Goal: Information Seeking & Learning: Learn about a topic

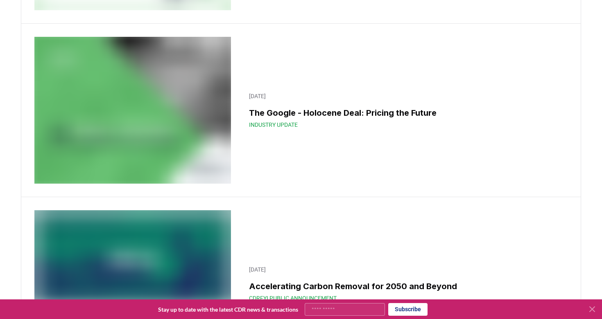
scroll to position [9854, 0]
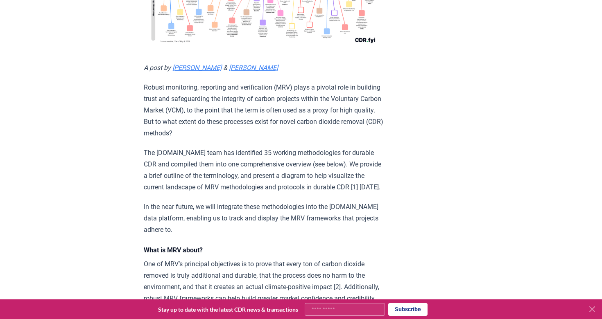
scroll to position [225, 0]
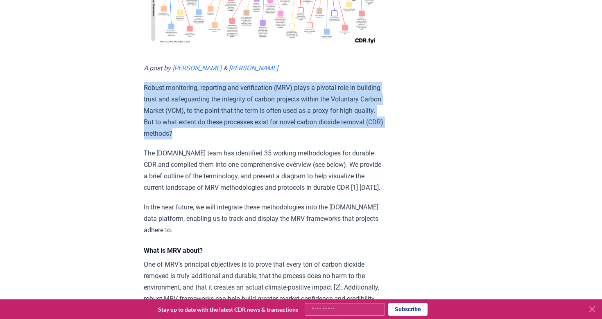
drag, startPoint x: 143, startPoint y: 109, endPoint x: 388, endPoint y: 146, distance: 248.1
click at [383, 140] on p "Robust monitoring, reporting and verification (MRV) plays a pivotal role in bui…" at bounding box center [264, 110] width 240 height 57
drag, startPoint x: 389, startPoint y: 144, endPoint x: 136, endPoint y: 105, distance: 256.6
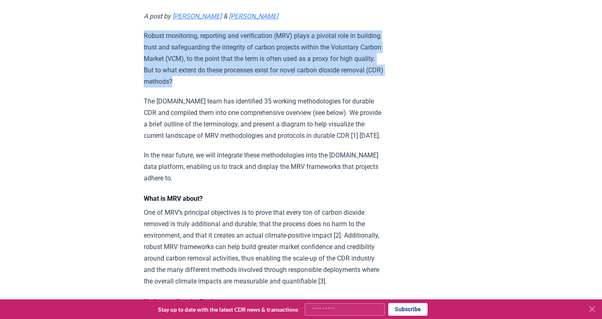
scroll to position [290, 0]
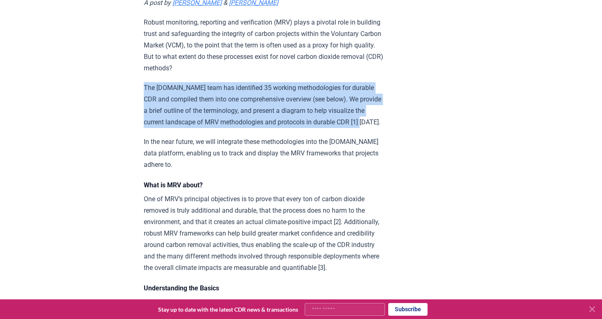
drag, startPoint x: 144, startPoint y: 97, endPoint x: 354, endPoint y: 134, distance: 213.2
click at [354, 128] on p "The [DOMAIN_NAME] team has identified 35 working methodologies for durable CDR …" at bounding box center [264, 105] width 240 height 46
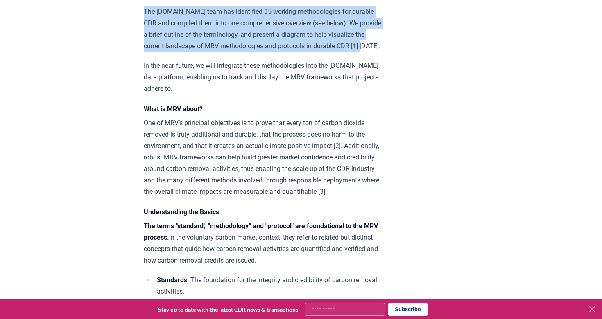
scroll to position [396, 0]
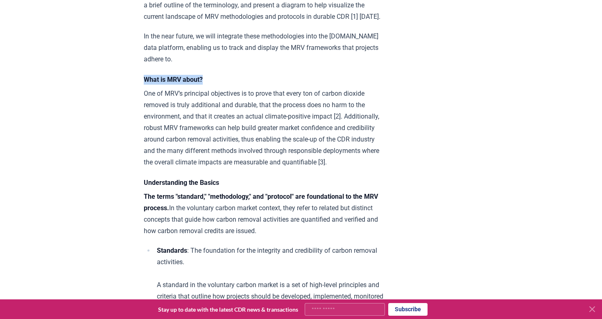
drag, startPoint x: 144, startPoint y: 75, endPoint x: 212, endPoint y: 76, distance: 68.4
click at [212, 76] on h4 "What is MRV about?" at bounding box center [264, 80] width 240 height 10
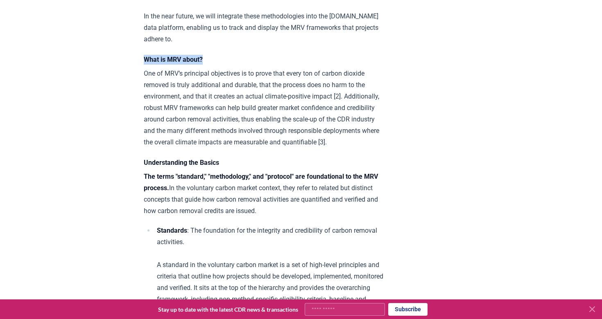
scroll to position [445, 0]
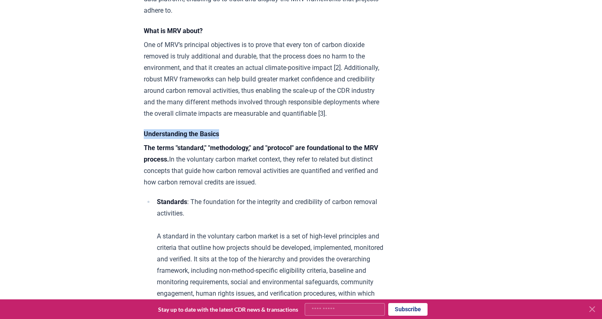
drag, startPoint x: 146, startPoint y: 134, endPoint x: 240, endPoint y: 134, distance: 94.2
click at [240, 134] on h4 "Understanding the Basics" at bounding box center [264, 134] width 240 height 10
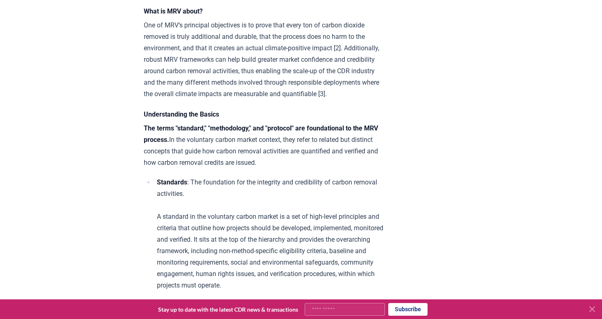
scroll to position [465, 0]
drag, startPoint x: 182, startPoint y: 129, endPoint x: 201, endPoint y: 129, distance: 19.2
click at [201, 129] on strong "The terms "standard," "methodology," and "protocol" are foundational to the MRV…" at bounding box center [261, 133] width 234 height 19
drag, startPoint x: 230, startPoint y: 127, endPoint x: 240, endPoint y: 127, distance: 10.2
click at [240, 127] on strong "The terms "standard," "methodology," and "protocol" are foundational to the MRV…" at bounding box center [261, 133] width 234 height 19
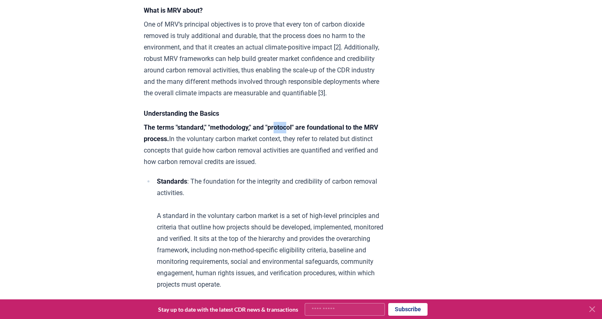
drag, startPoint x: 288, startPoint y: 129, endPoint x: 302, endPoint y: 126, distance: 15.2
click at [302, 126] on p "The terms "standard," "methodology," and "protocol" are foundational to the MRV…" at bounding box center [264, 145] width 240 height 46
click at [302, 126] on strong "The terms "standard," "methodology," and "protocol" are foundational to the MRV…" at bounding box center [261, 133] width 234 height 19
drag, startPoint x: 182, startPoint y: 124, endPoint x: 197, endPoint y: 124, distance: 15.6
click at [197, 124] on strong "The terms "standard," "methodology," and "protocol" are foundational to the MRV…" at bounding box center [261, 133] width 234 height 19
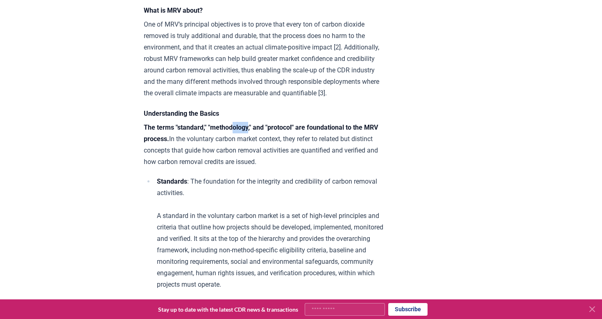
drag, startPoint x: 240, startPoint y: 122, endPoint x: 265, endPoint y: 124, distance: 24.6
click at [263, 124] on strong "The terms "standard," "methodology," and "protocol" are foundational to the MRV…" at bounding box center [261, 133] width 234 height 19
click at [301, 131] on p "The terms "standard," "methodology," and "protocol" are foundational to the MRV…" at bounding box center [264, 145] width 240 height 46
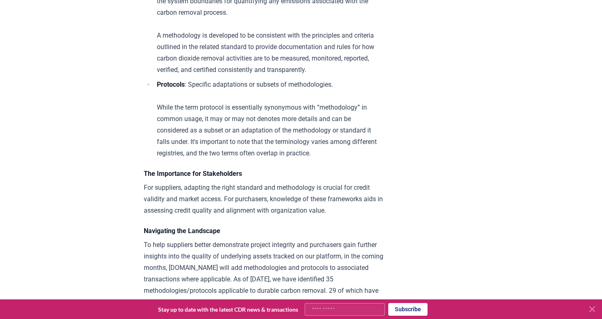
scroll to position [892, 0]
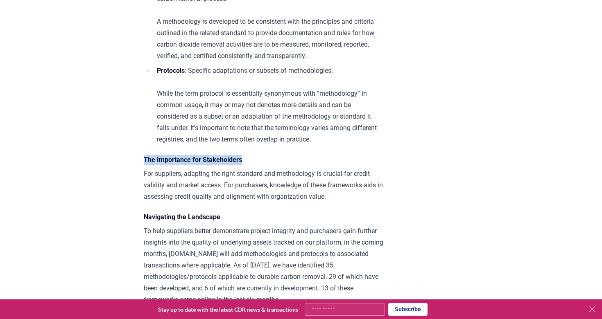
drag, startPoint x: 145, startPoint y: 125, endPoint x: 251, endPoint y: 121, distance: 106.9
click at [251, 155] on h4 "The Importance for Stakeholders" at bounding box center [264, 160] width 240 height 10
drag, startPoint x: 253, startPoint y: 138, endPoint x: 275, endPoint y: 138, distance: 21.7
click at [262, 168] on p "For suppliers, adapting the right standard and methodology is crucial for credi…" at bounding box center [264, 185] width 240 height 34
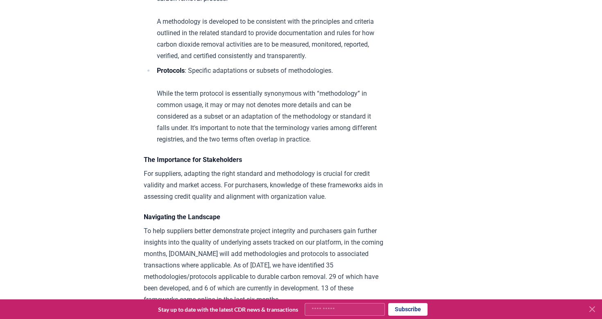
click at [276, 168] on p "For suppliers, adapting the right standard and methodology is crucial for credi…" at bounding box center [264, 185] width 240 height 34
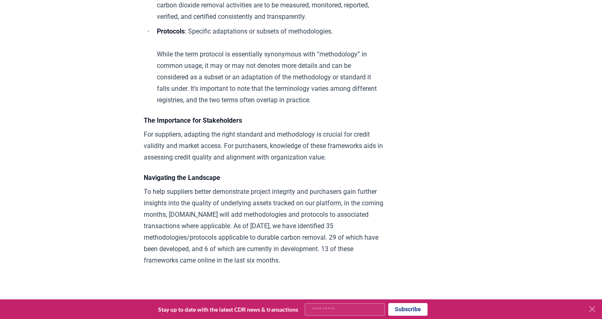
scroll to position [981, 0]
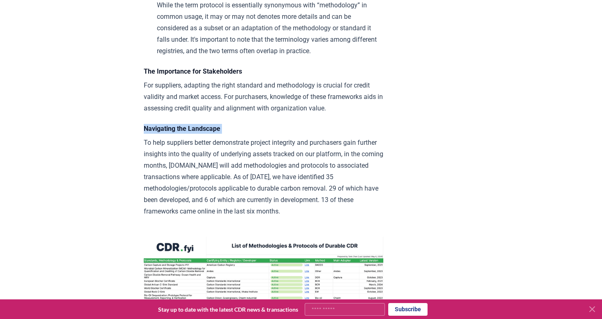
drag, startPoint x: 143, startPoint y: 94, endPoint x: 238, endPoint y: 97, distance: 95.1
drag, startPoint x: 232, startPoint y: 95, endPoint x: 145, endPoint y: 93, distance: 87.3
click at [145, 124] on h4 "Navigating the Landscape" at bounding box center [264, 129] width 240 height 10
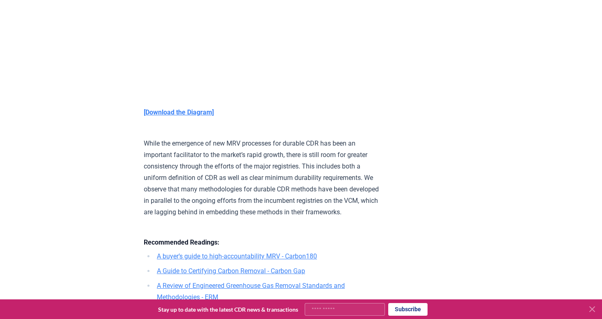
scroll to position [2258, 0]
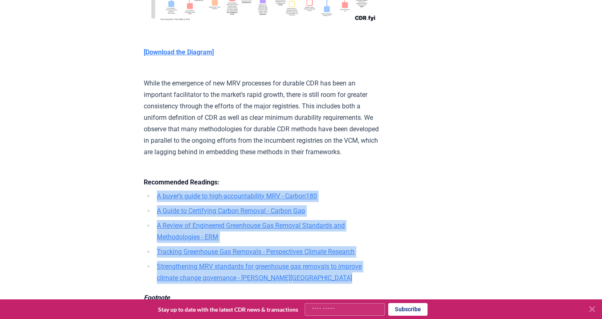
drag, startPoint x: 131, startPoint y: 166, endPoint x: 366, endPoint y: 260, distance: 253.0
drag, startPoint x: 366, startPoint y: 260, endPoint x: 148, endPoint y: 167, distance: 237.1
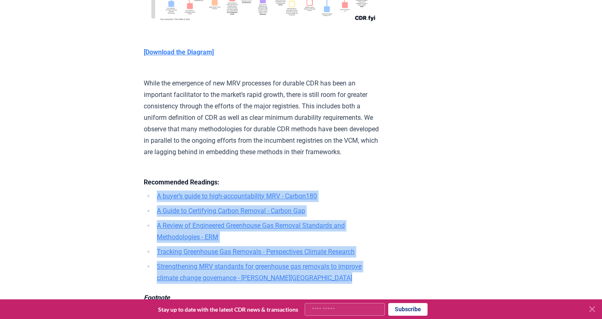
click at [148, 191] on ul "A buyer’s guide to high-accountability MRV - Carbon180 A Guide to Certifying Ca…" at bounding box center [264, 237] width 240 height 93
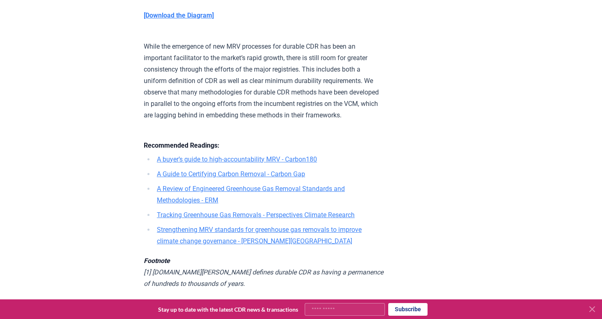
scroll to position [2302, 0]
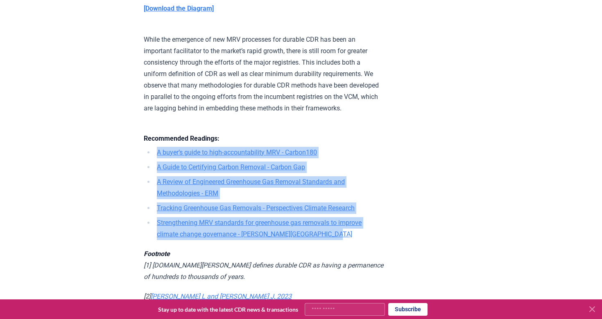
drag, startPoint x: 136, startPoint y: 122, endPoint x: 342, endPoint y: 204, distance: 221.7
click at [342, 217] on li "Strengthening MRV standards for greenhouse gas removals to improve climate chan…" at bounding box center [268, 228] width 229 height 23
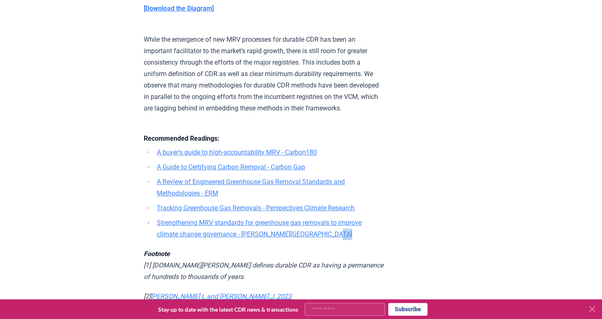
click at [342, 217] on li "Strengthening MRV standards for greenhouse gas removals to improve climate chan…" at bounding box center [268, 228] width 229 height 23
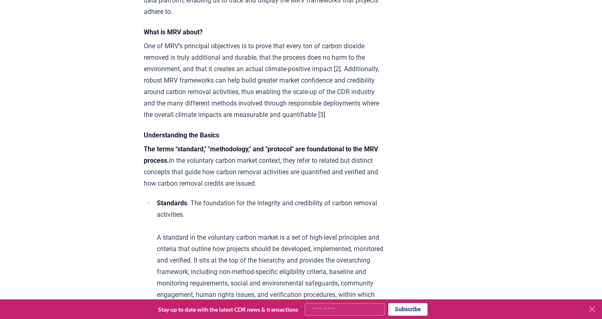
scroll to position [447, 0]
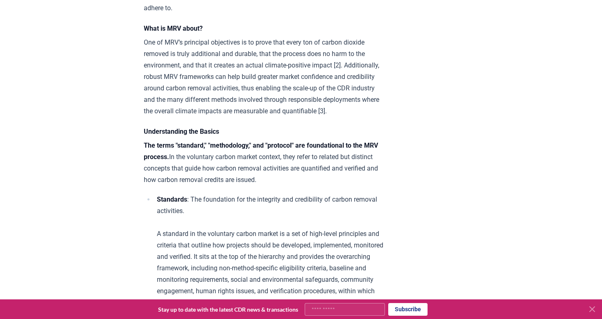
click at [184, 142] on strong "The terms "standard," "methodology," and "protocol" are foundational to the MRV…" at bounding box center [261, 151] width 234 height 19
drag, startPoint x: 184, startPoint y: 139, endPoint x: 195, endPoint y: 139, distance: 11.1
click at [195, 142] on strong "The terms "standard," "methodology," and "protocol" are foundational to the MRV…" at bounding box center [261, 151] width 234 height 19
drag, startPoint x: 227, startPoint y: 144, endPoint x: 248, endPoint y: 145, distance: 20.9
click at [248, 145] on strong "The terms "standard," "methodology," and "protocol" are foundational to the MRV…" at bounding box center [261, 151] width 234 height 19
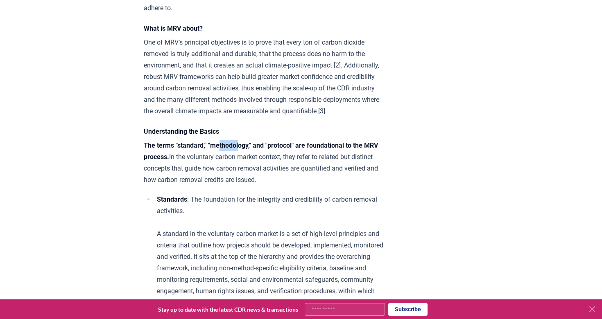
click at [248, 145] on strong "The terms "standard," "methodology," and "protocol" are foundational to the MRV…" at bounding box center [261, 151] width 234 height 19
drag, startPoint x: 286, startPoint y: 146, endPoint x: 296, endPoint y: 146, distance: 9.4
click at [296, 146] on strong "The terms "standard," "methodology," and "protocol" are foundational to the MRV…" at bounding box center [261, 151] width 234 height 19
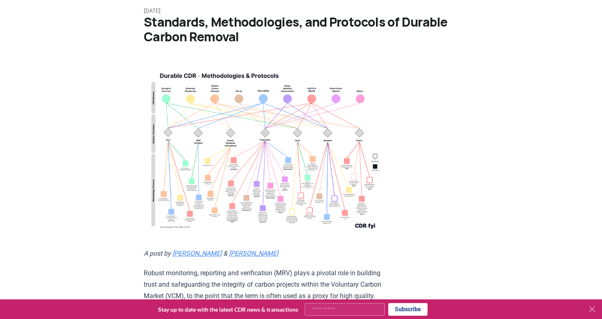
scroll to position [0, 0]
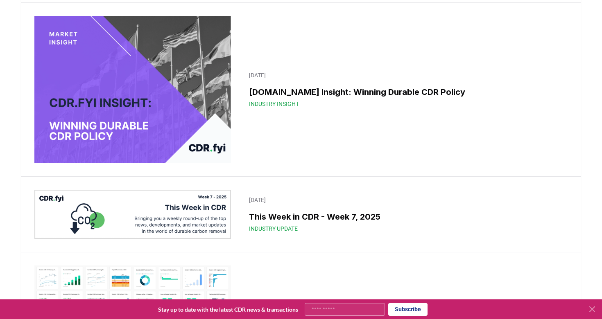
scroll to position [1779, 0]
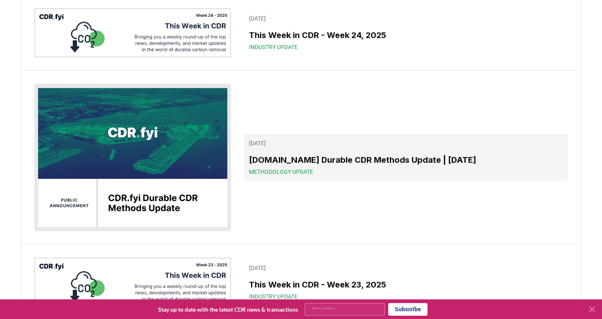
click at [386, 159] on h3 "[DOMAIN_NAME] Durable CDR Methods Update | [DATE]" at bounding box center [406, 160] width 314 height 12
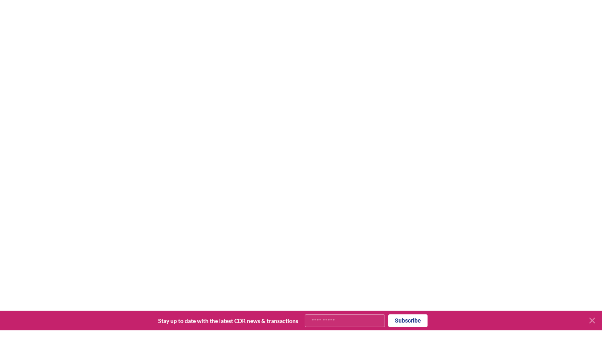
scroll to position [729, 0]
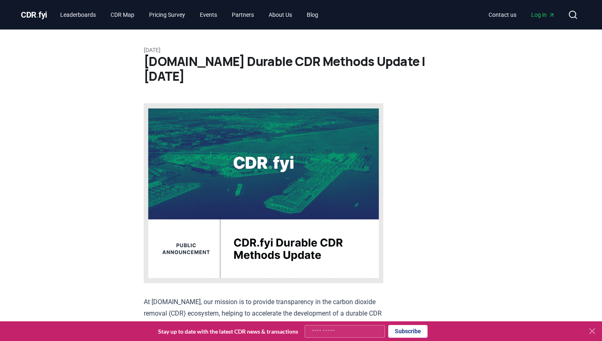
scroll to position [729, 0]
